Goal: Check status: Check status

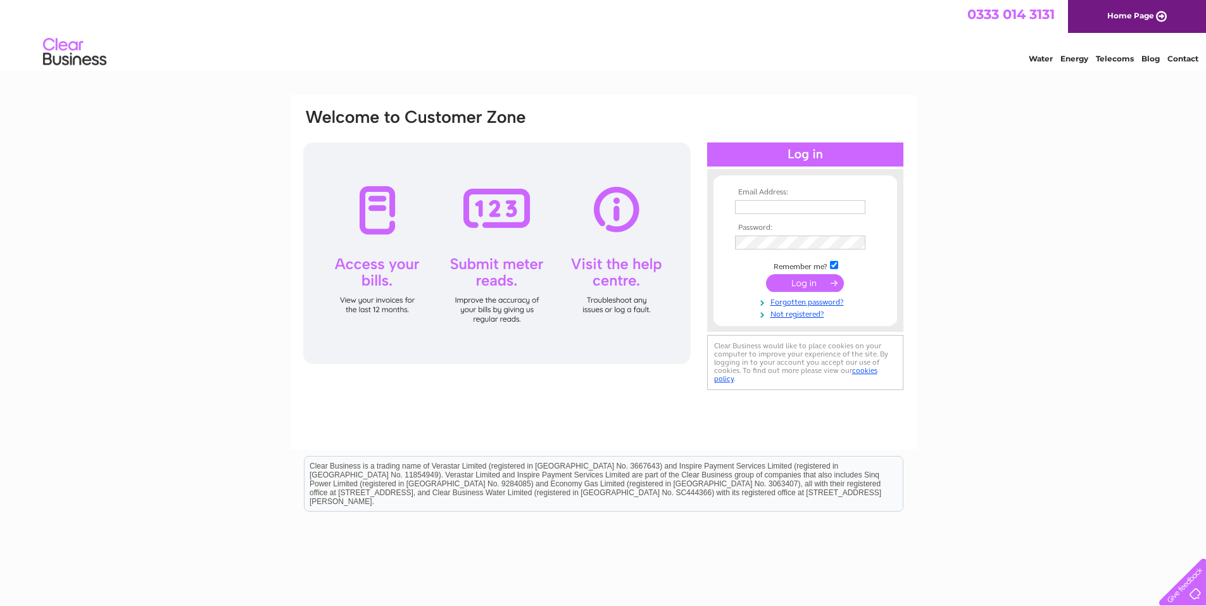
type input "[EMAIL_ADDRESS][DOMAIN_NAME]"
click at [818, 280] on input "submit" at bounding box center [805, 283] width 78 height 18
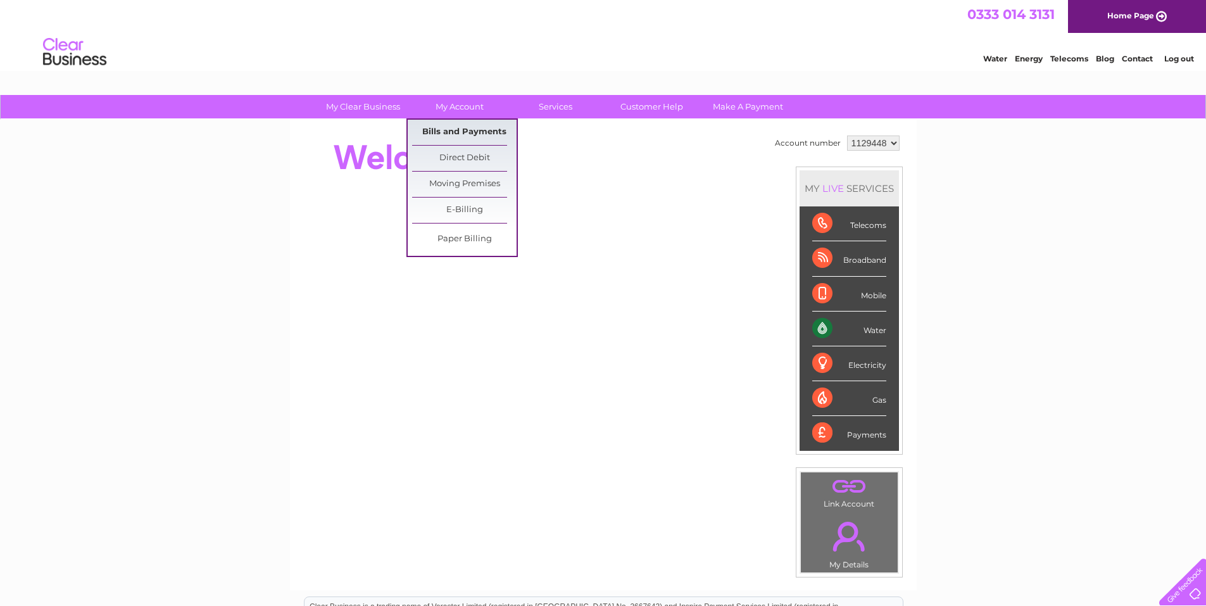
click at [455, 134] on link "Bills and Payments" at bounding box center [464, 132] width 104 height 25
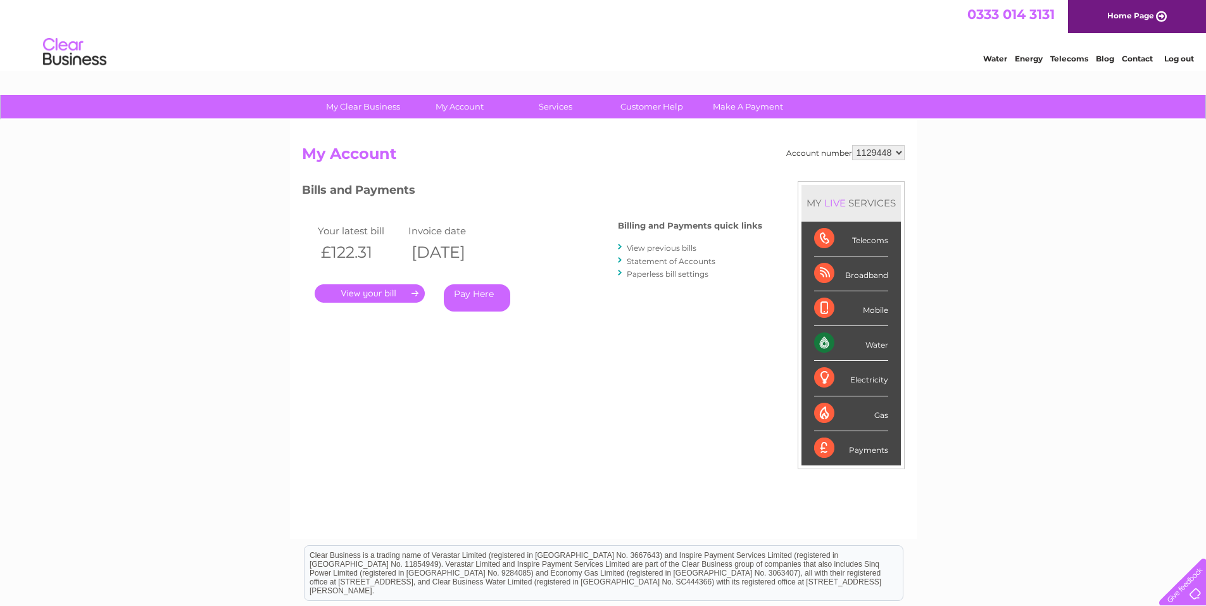
click at [349, 296] on link "." at bounding box center [370, 293] width 110 height 18
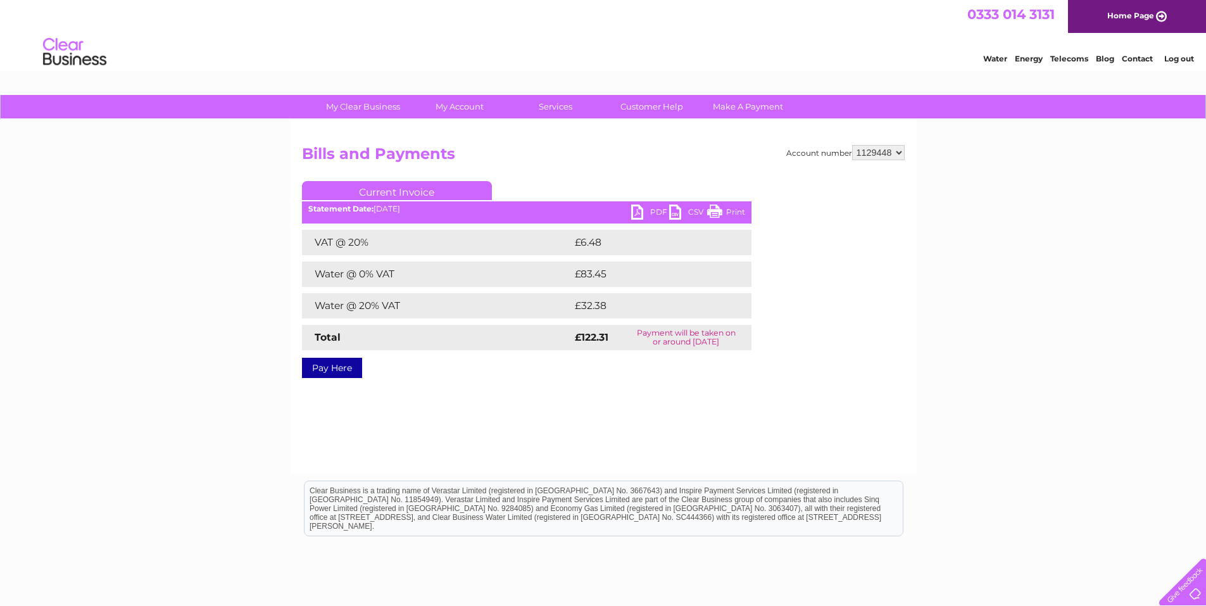
click at [636, 213] on link "PDF" at bounding box center [650, 214] width 38 height 18
click at [655, 210] on link "PDF" at bounding box center [650, 214] width 38 height 18
